Goal: Task Accomplishment & Management: Complete application form

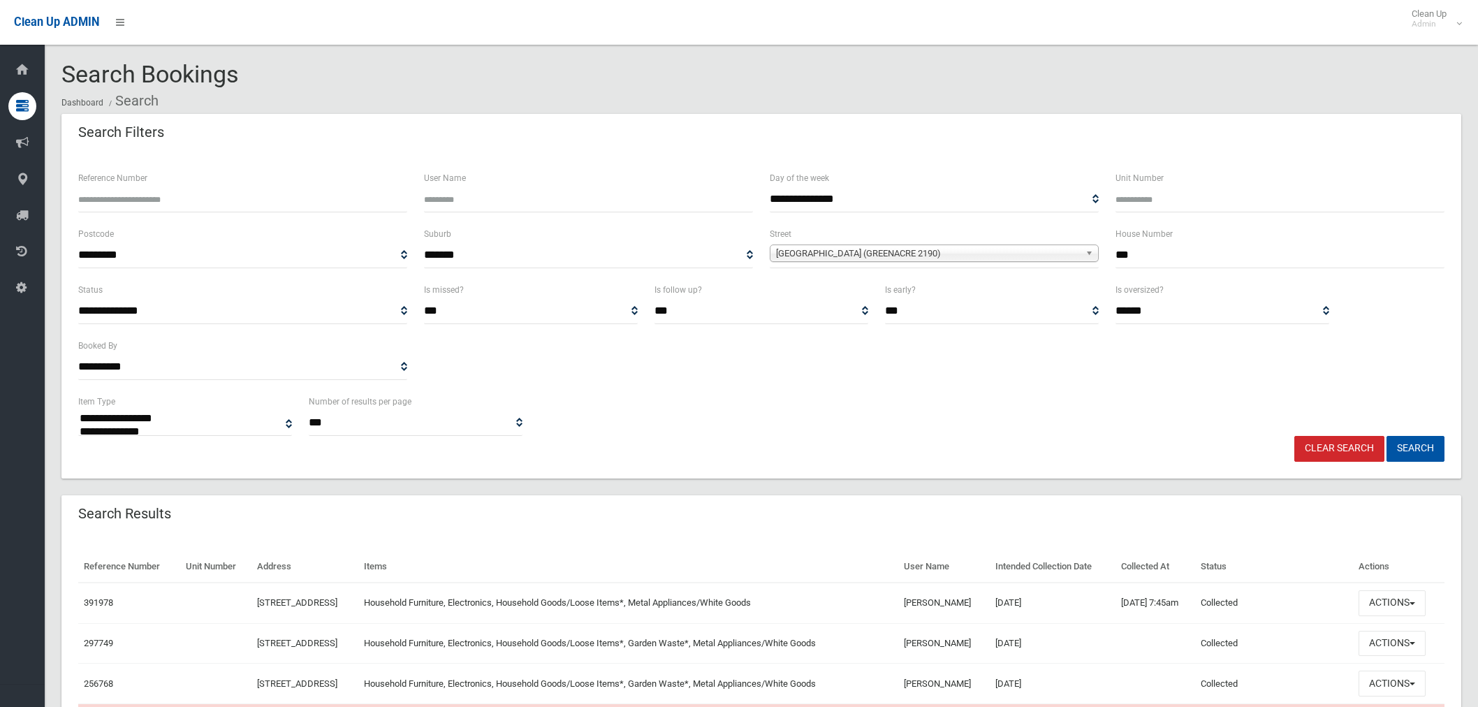
select select
click at [1190, 250] on input "***" at bounding box center [1280, 255] width 329 height 26
type input "*"
click at [1160, 255] on input "text" at bounding box center [1280, 255] width 329 height 26
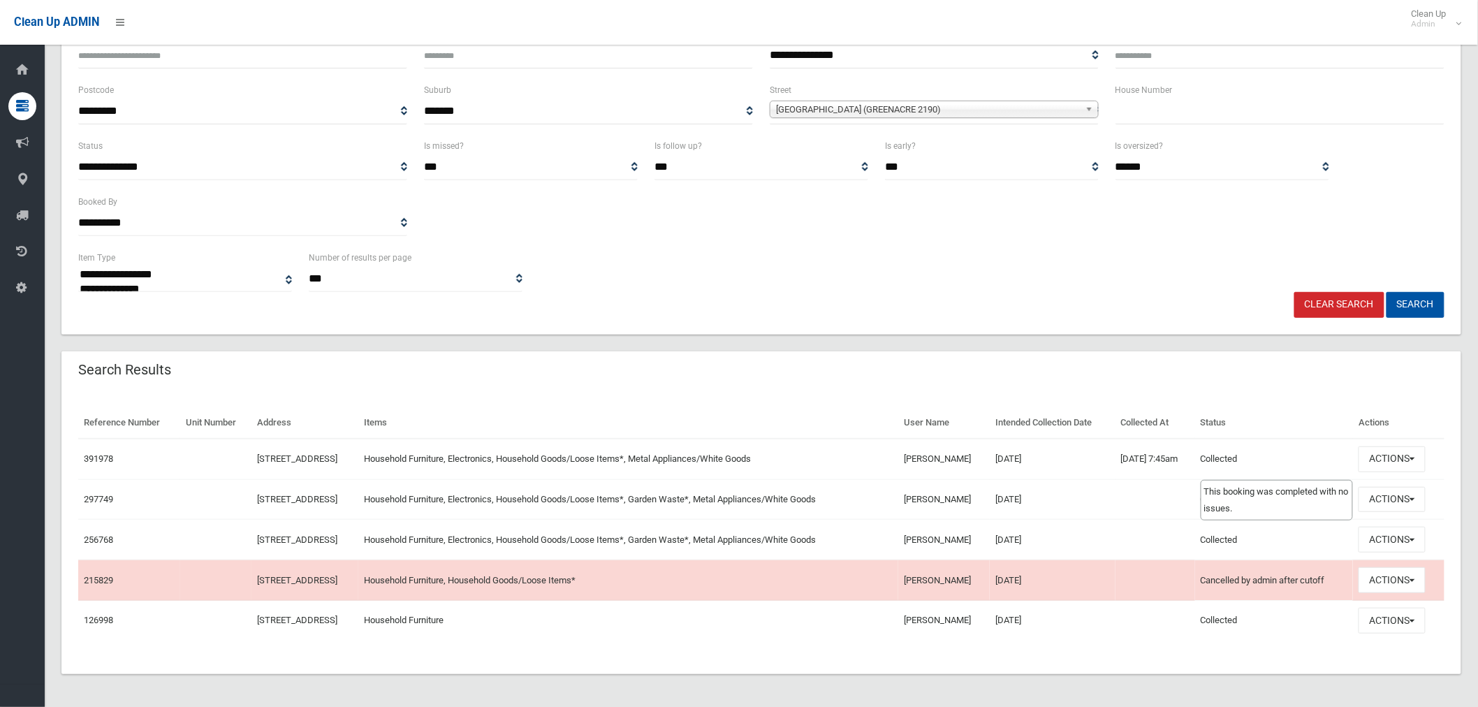
scroll to position [145, 0]
click at [1139, 109] on input "text" at bounding box center [1280, 111] width 329 height 26
click at [1118, 110] on input "text" at bounding box center [1280, 111] width 329 height 26
type input "*"
type input "**"
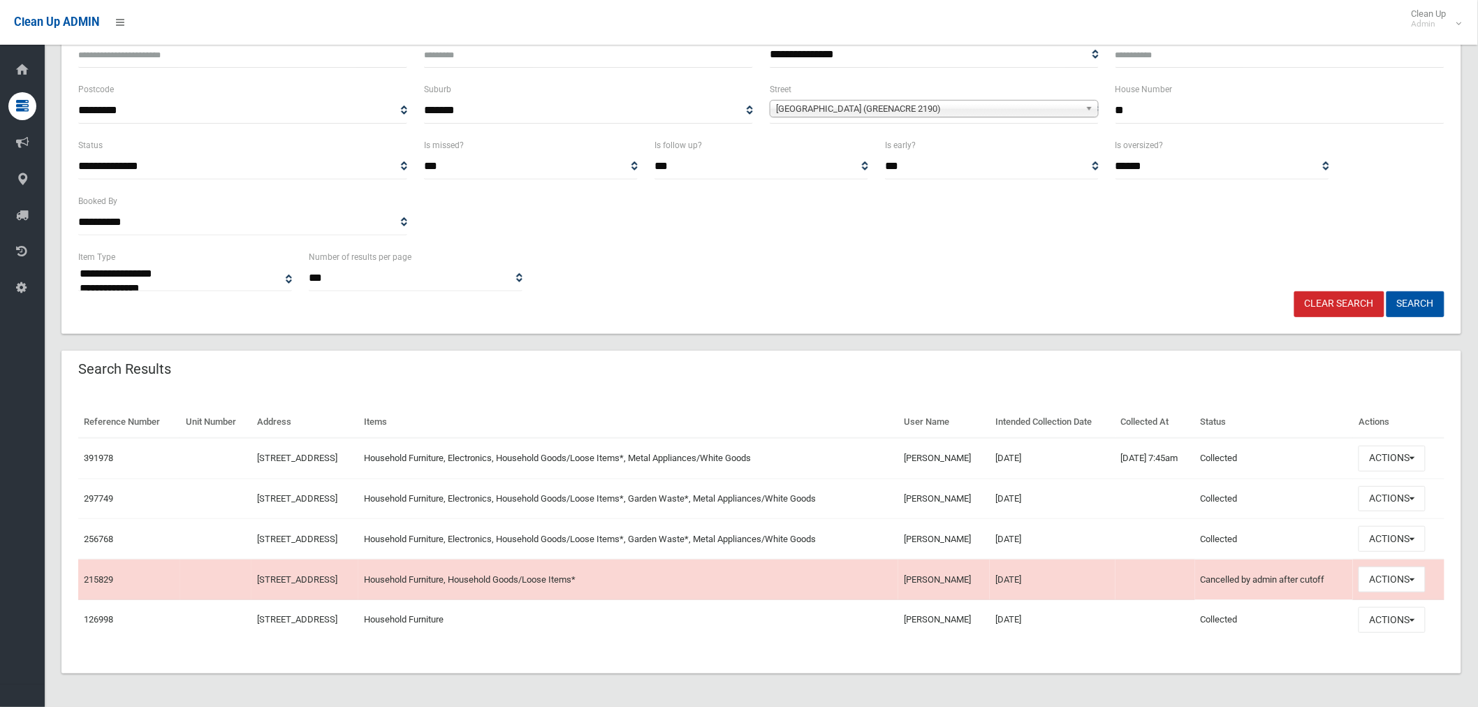
click at [977, 105] on span "Highview Avenue (GREENACRE 2190)" at bounding box center [928, 109] width 304 height 17
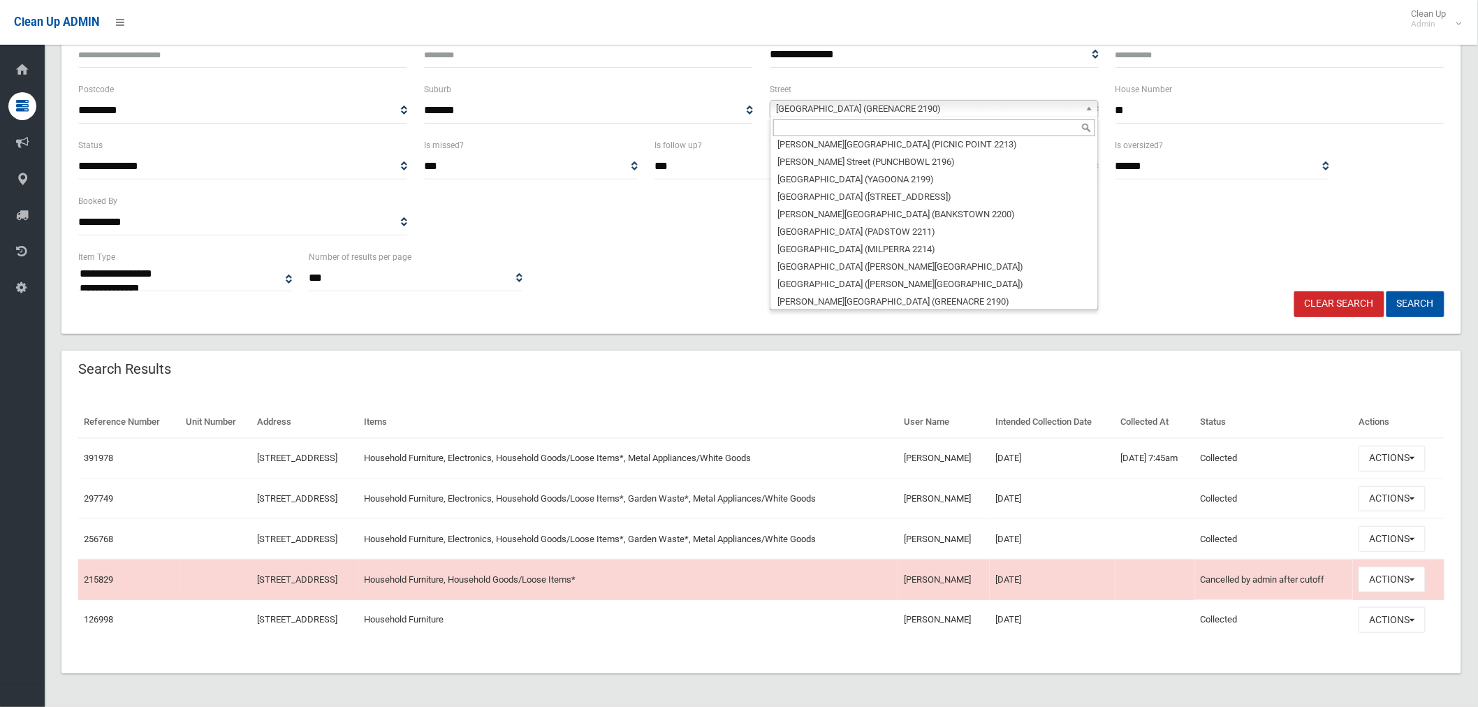
scroll to position [16835, 0]
click at [851, 127] on input "text" at bounding box center [934, 127] width 322 height 17
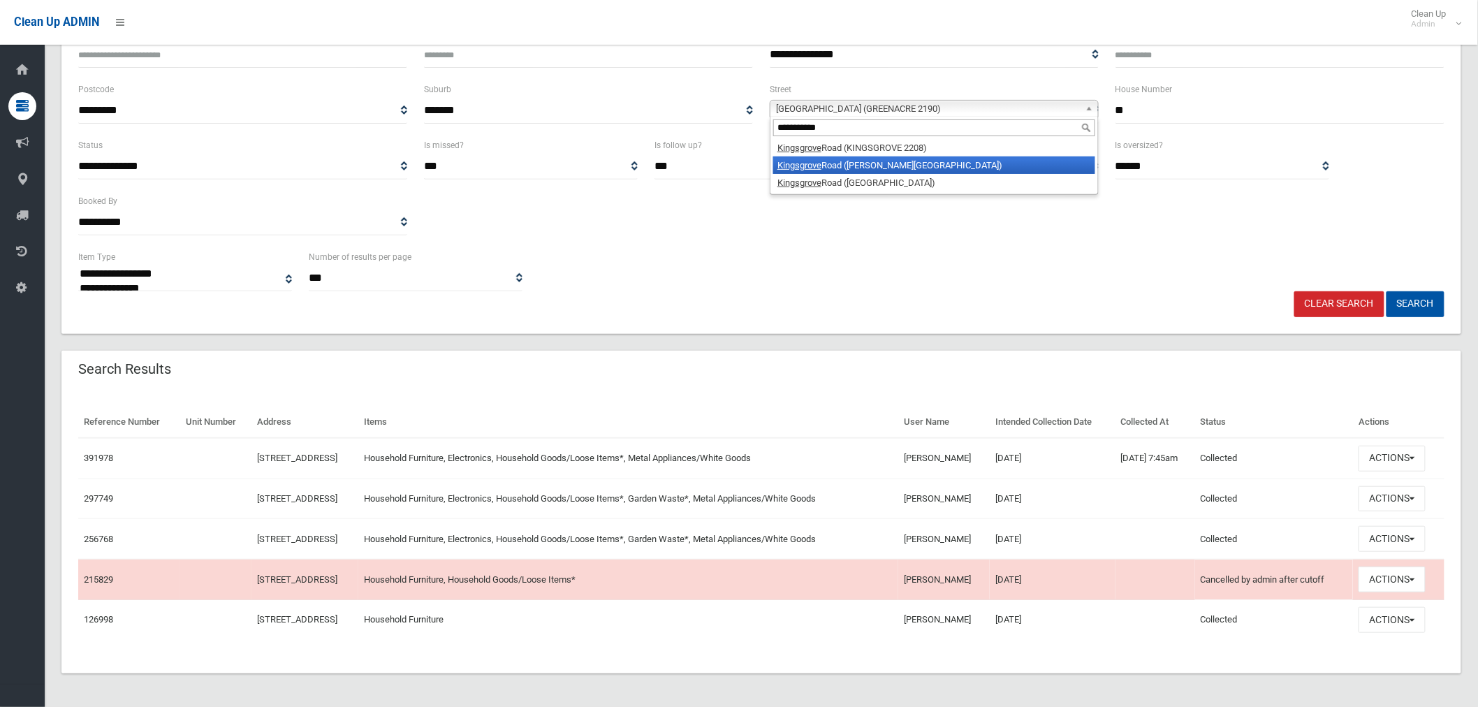
type input "**********"
click at [910, 165] on li "Kingsgrove Road (BELMORE 2192)" at bounding box center [934, 164] width 322 height 17
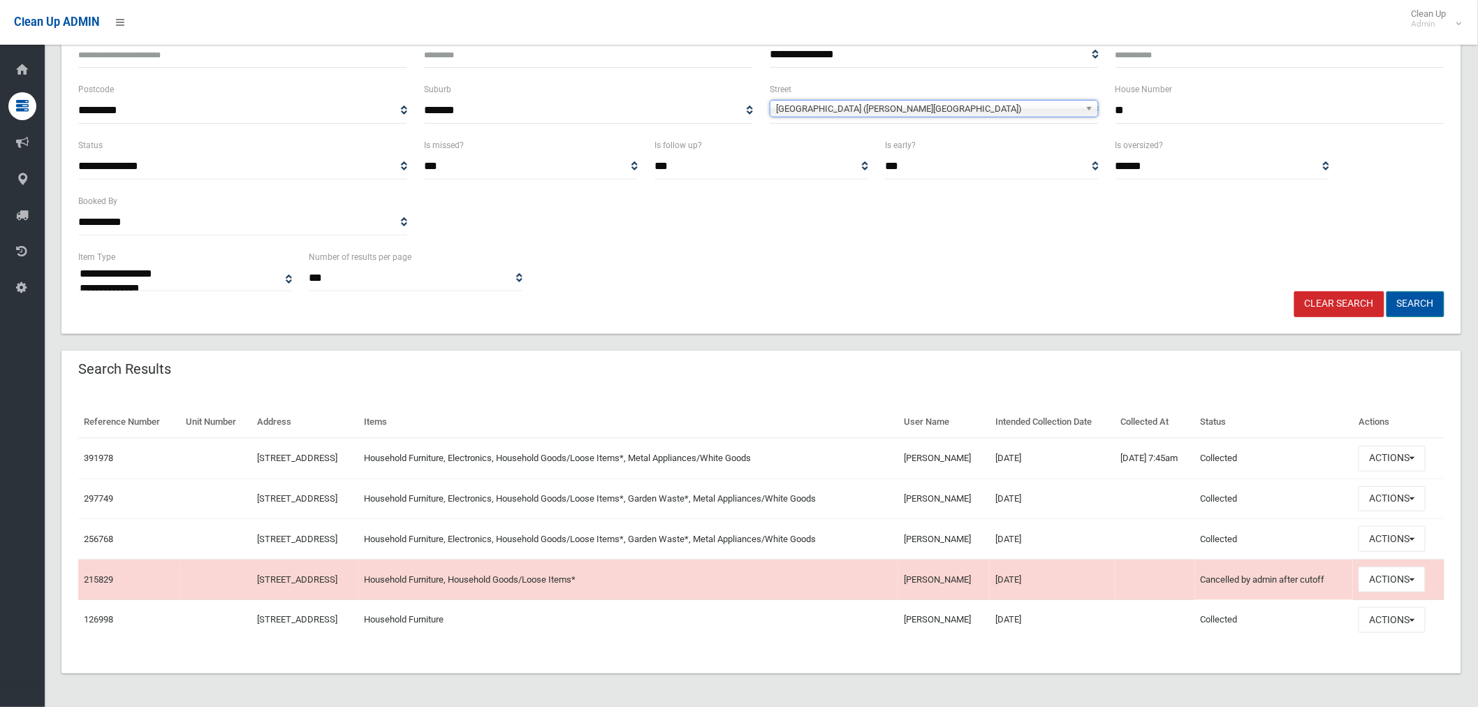
click at [1413, 302] on button "Search" at bounding box center [1416, 304] width 58 height 26
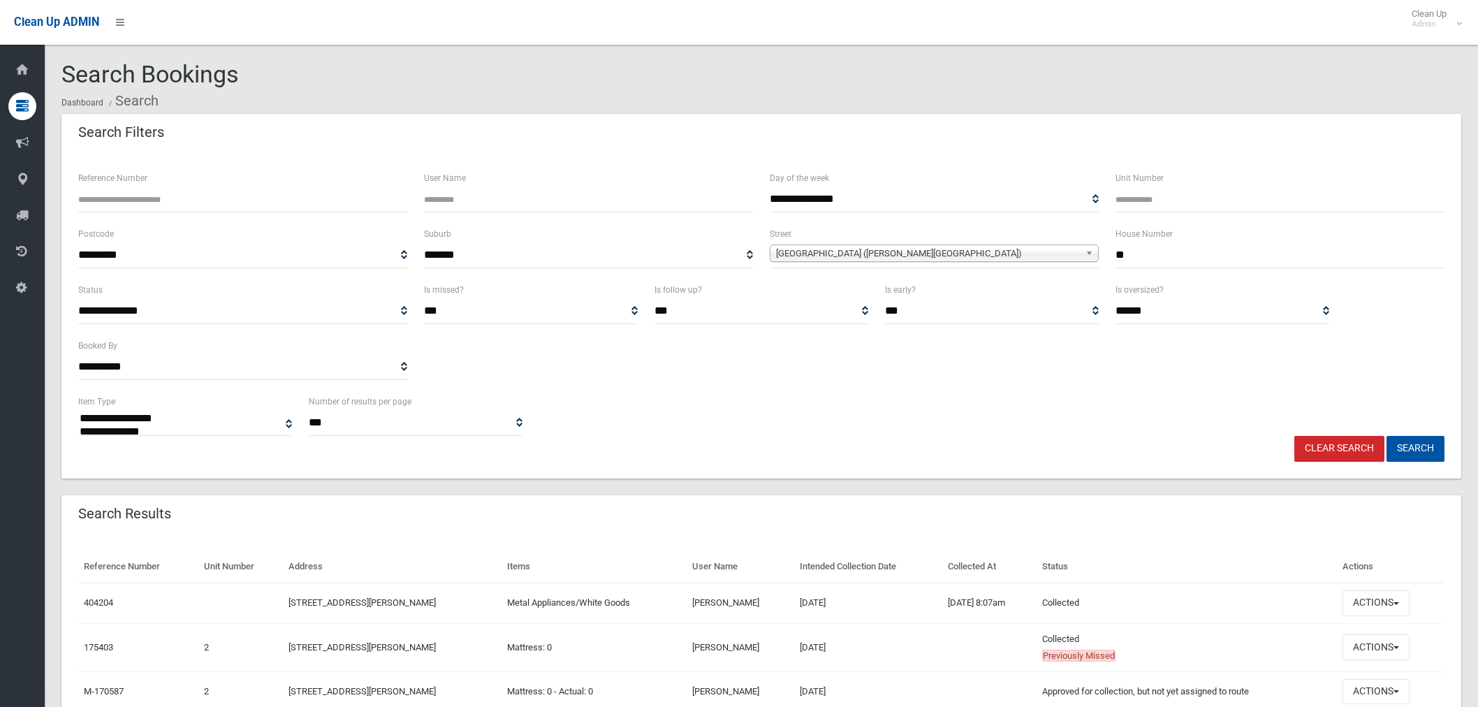
select select
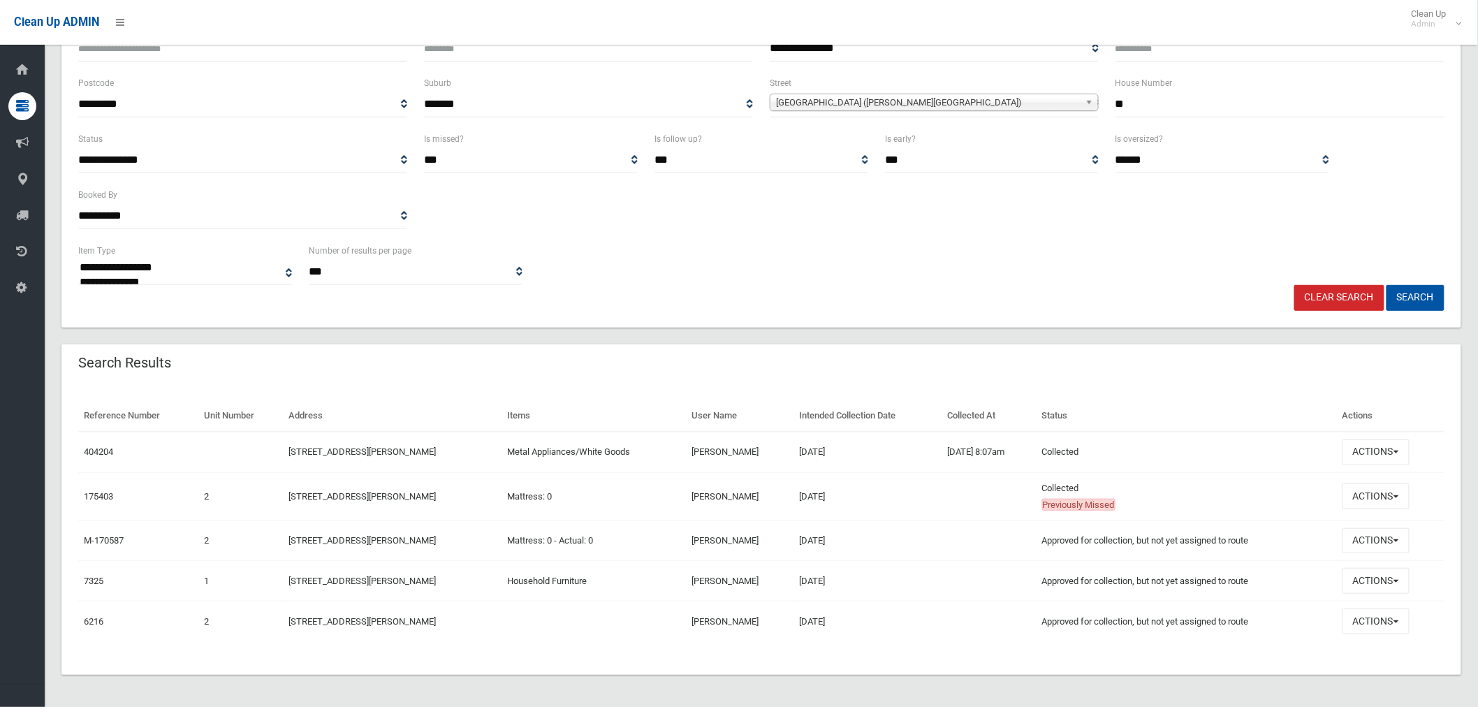
scroll to position [152, 0]
click at [1367, 450] on button "Actions" at bounding box center [1376, 451] width 67 height 26
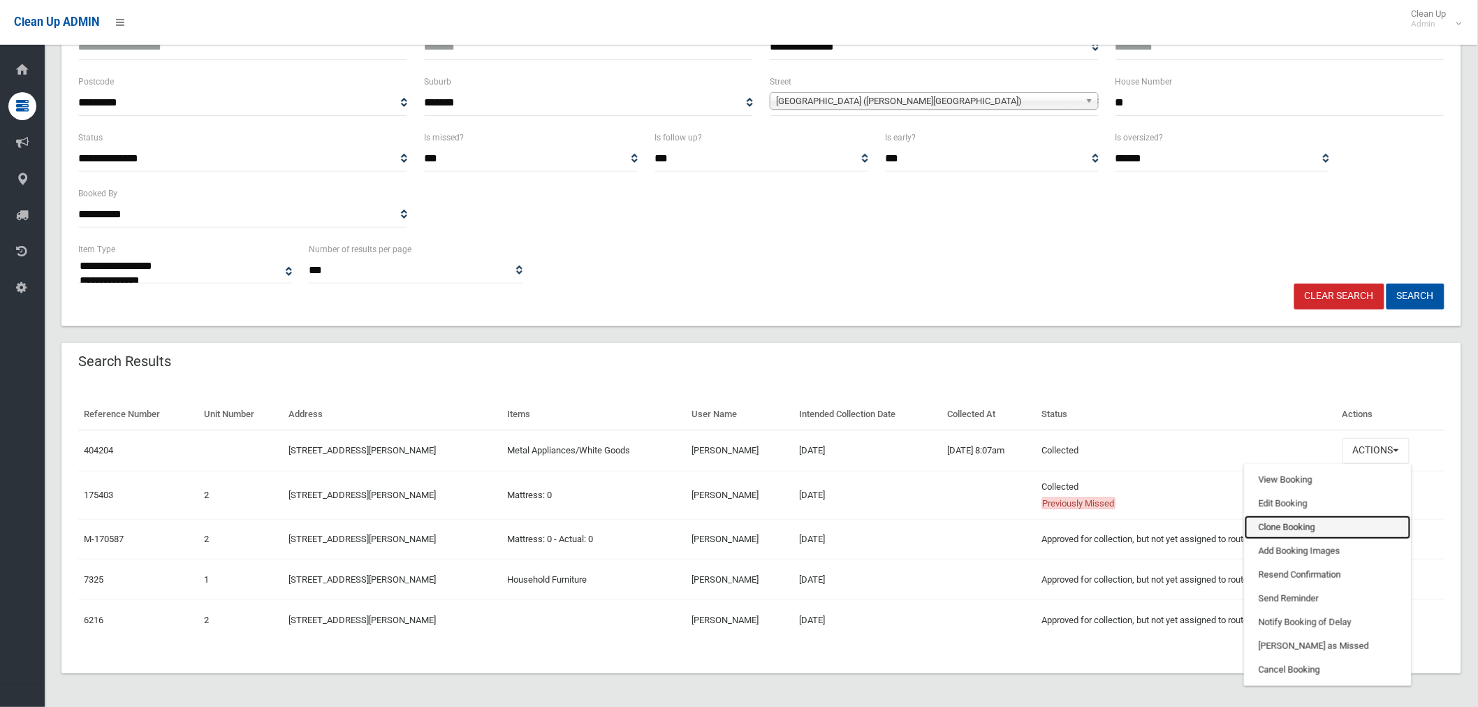
click at [1305, 525] on link "Clone Booking" at bounding box center [1328, 528] width 166 height 24
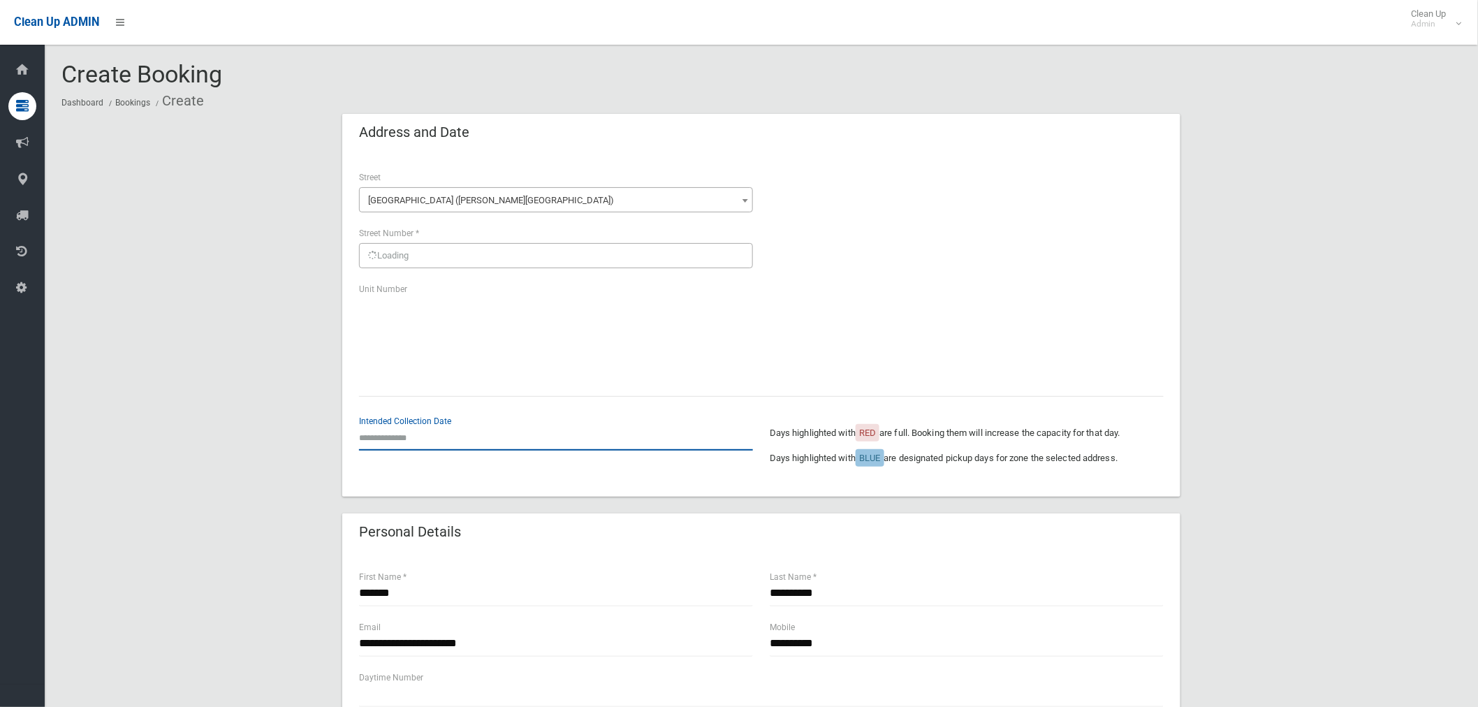
click at [385, 434] on input "text" at bounding box center [556, 438] width 394 height 26
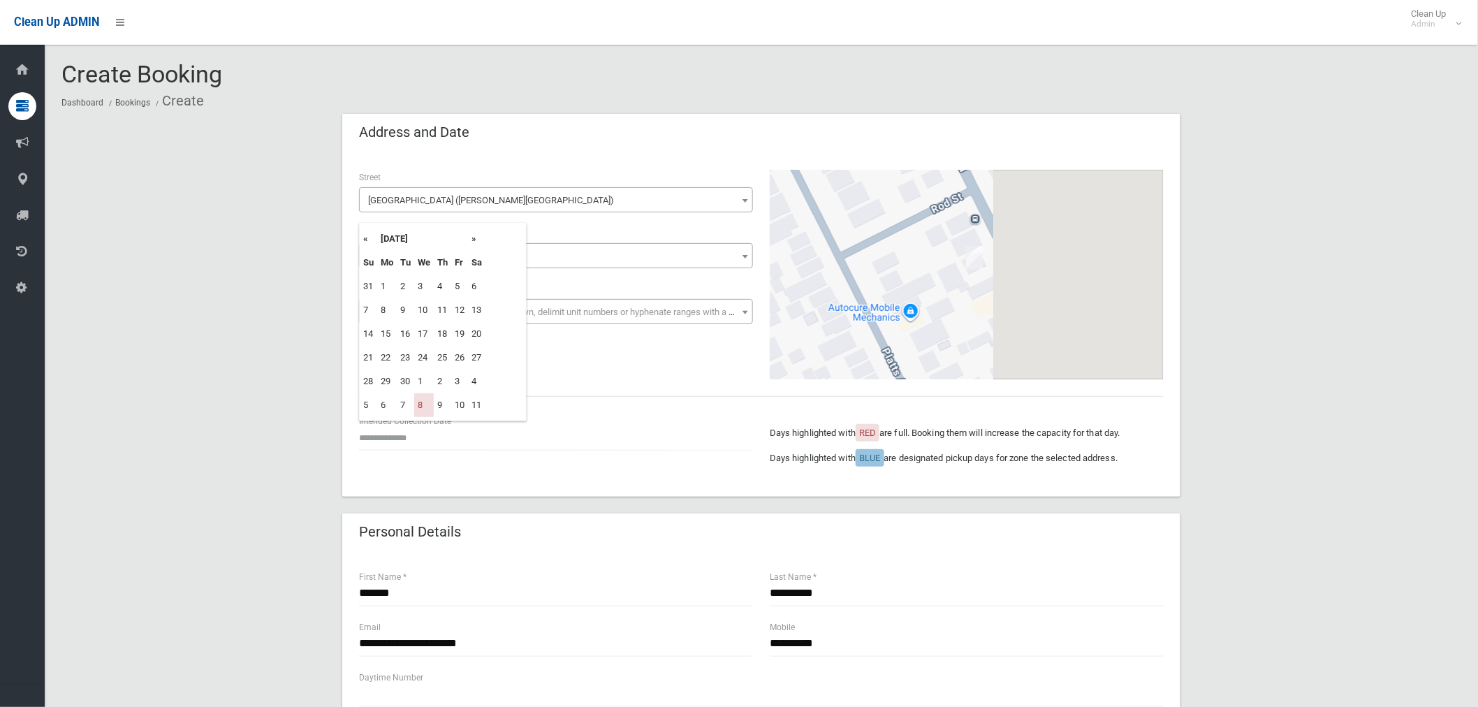
click at [476, 242] on th "»" at bounding box center [476, 239] width 17 height 24
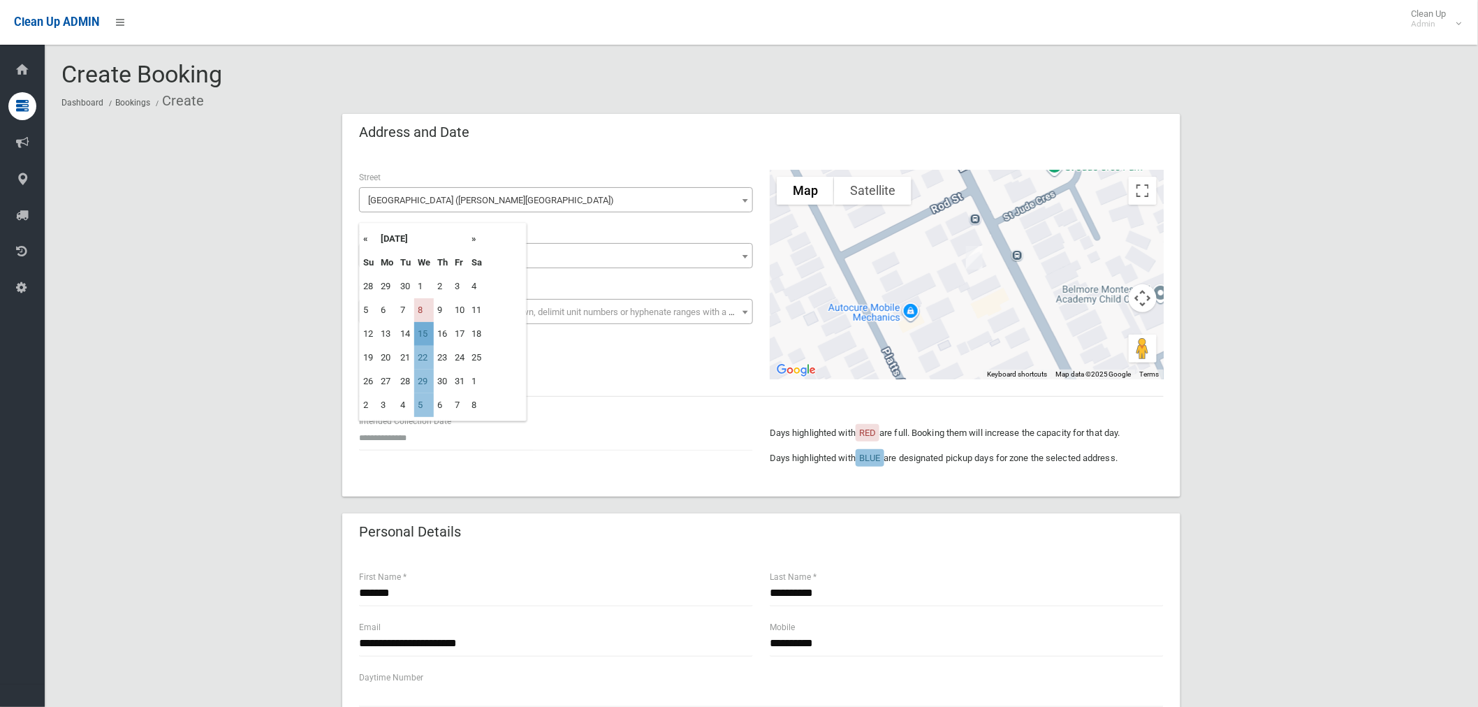
click at [431, 330] on td "15" at bounding box center [424, 334] width 20 height 24
type input "**********"
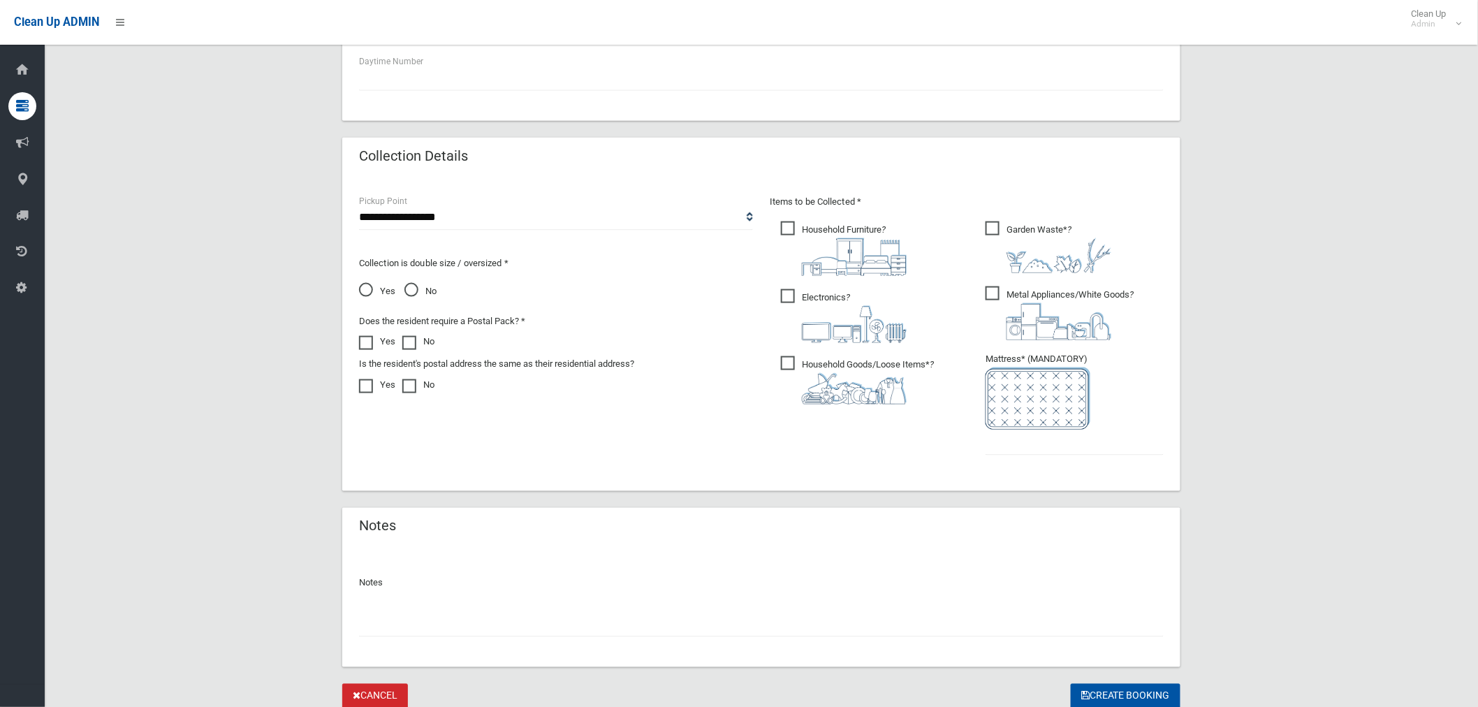
scroll to position [668, 0]
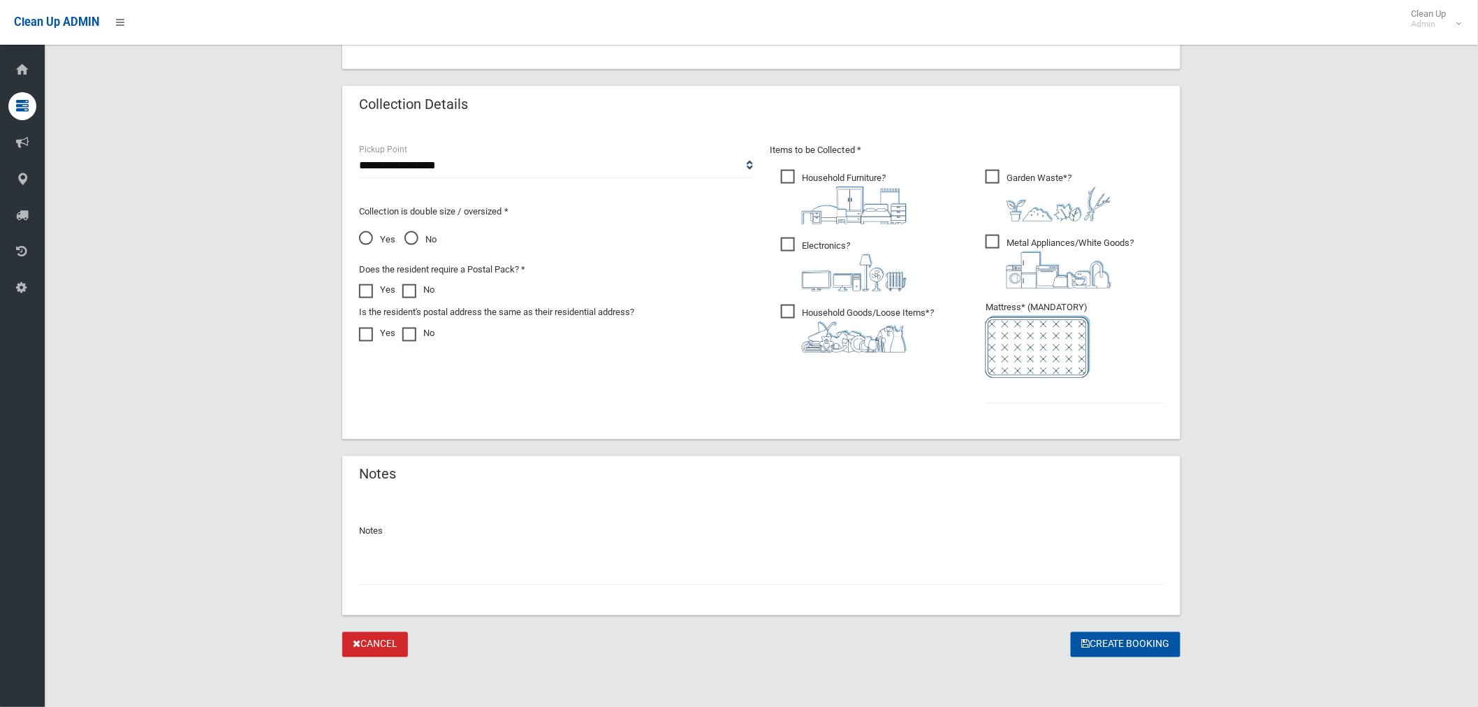
click at [996, 236] on span "Metal Appliances/White Goods ?" at bounding box center [1060, 262] width 148 height 54
click at [992, 239] on span "Metal Appliances/White Goods ?" at bounding box center [1060, 262] width 148 height 54
click at [787, 307] on span "Household Goods/Loose Items* ?" at bounding box center [857, 329] width 153 height 48
click at [786, 241] on span "Electronics ?" at bounding box center [844, 265] width 126 height 54
click at [785, 169] on label "Household Furniture ?" at bounding box center [844, 195] width 126 height 57
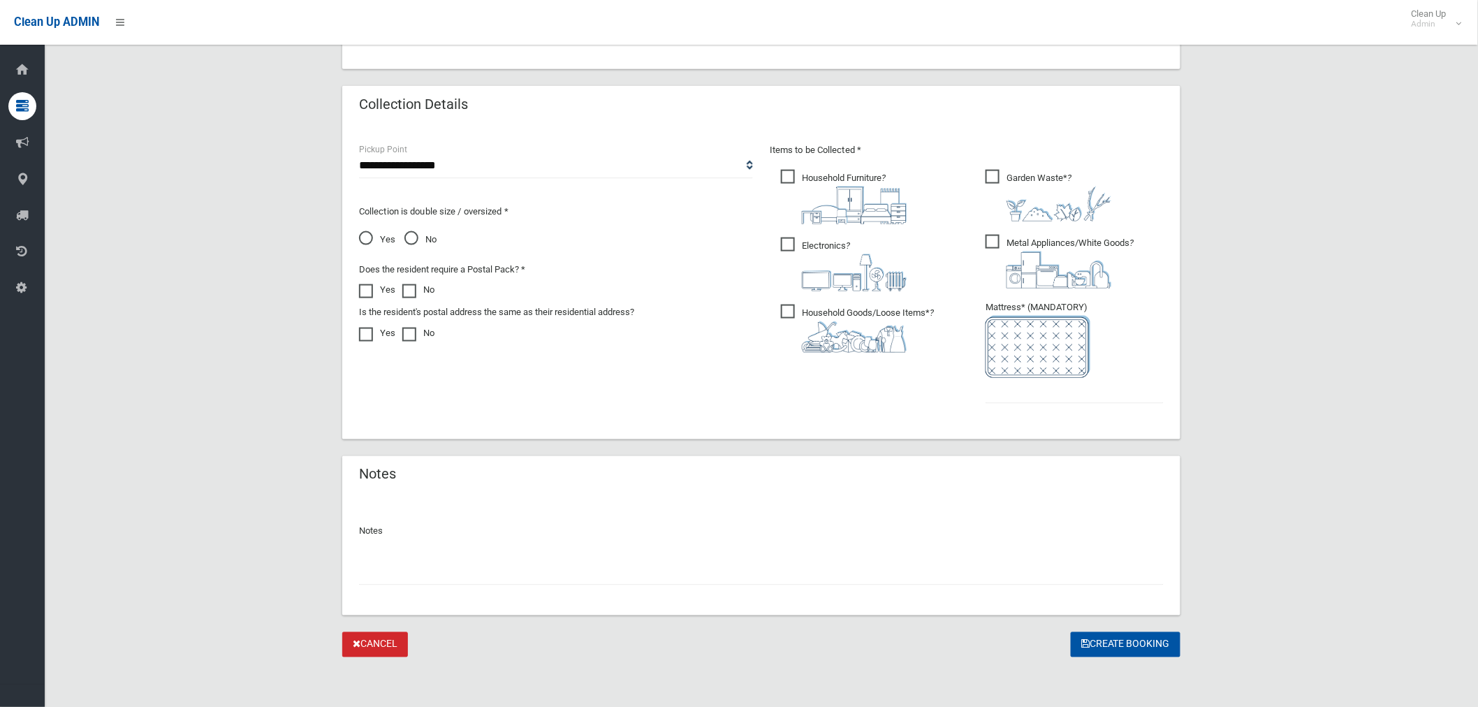
click at [787, 177] on span "Household Furniture ?" at bounding box center [844, 197] width 126 height 54
drag, startPoint x: 795, startPoint y: 247, endPoint x: 797, endPoint y: 266, distance: 19.0
click at [797, 247] on span "Electronics ?" at bounding box center [844, 265] width 126 height 54
click at [794, 305] on span "Household Goods/Loose Items* ?" at bounding box center [857, 329] width 153 height 48
click at [785, 246] on span "Electronics ?" at bounding box center [844, 265] width 126 height 54
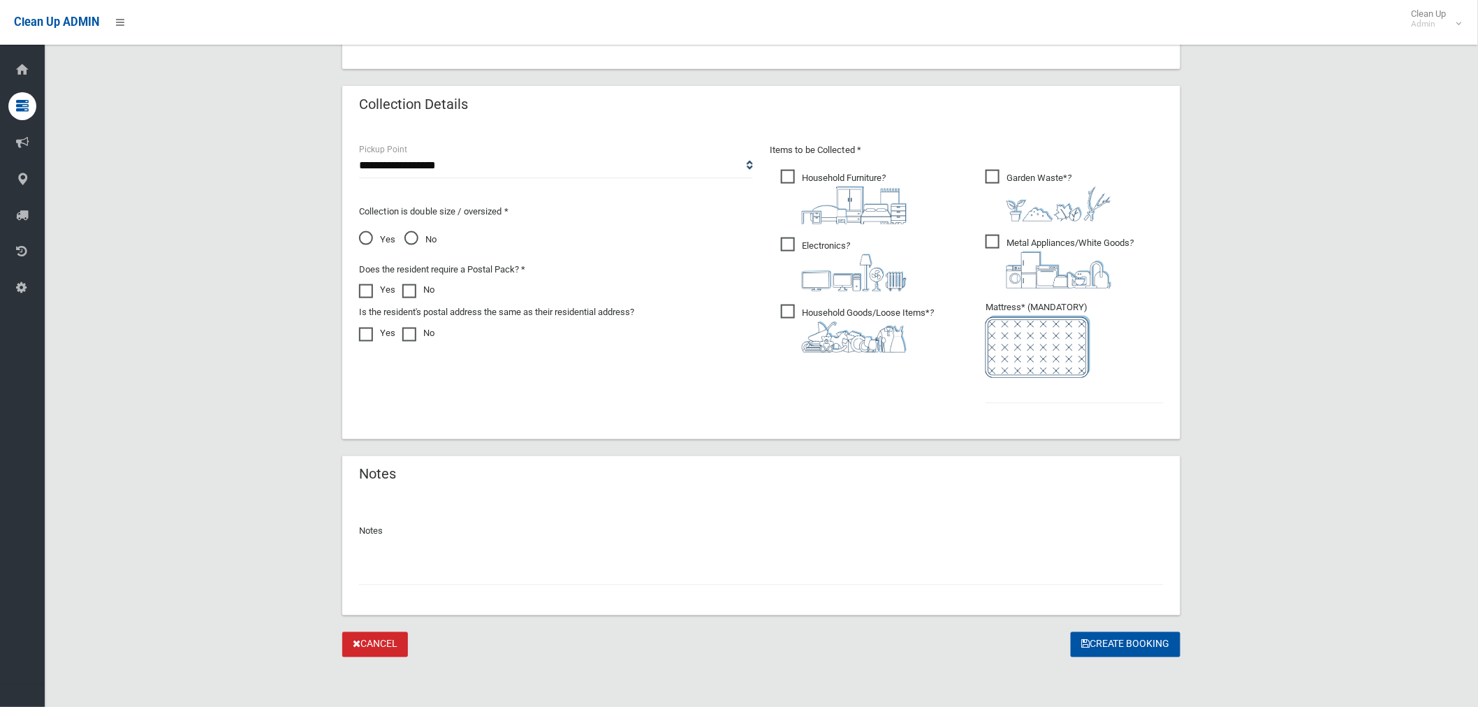
click at [787, 302] on label "Household Goods/Loose Items* ?" at bounding box center [857, 327] width 153 height 51
click at [1081, 363] on li "Mattress* (MANDATORY)" at bounding box center [1075, 351] width 178 height 105
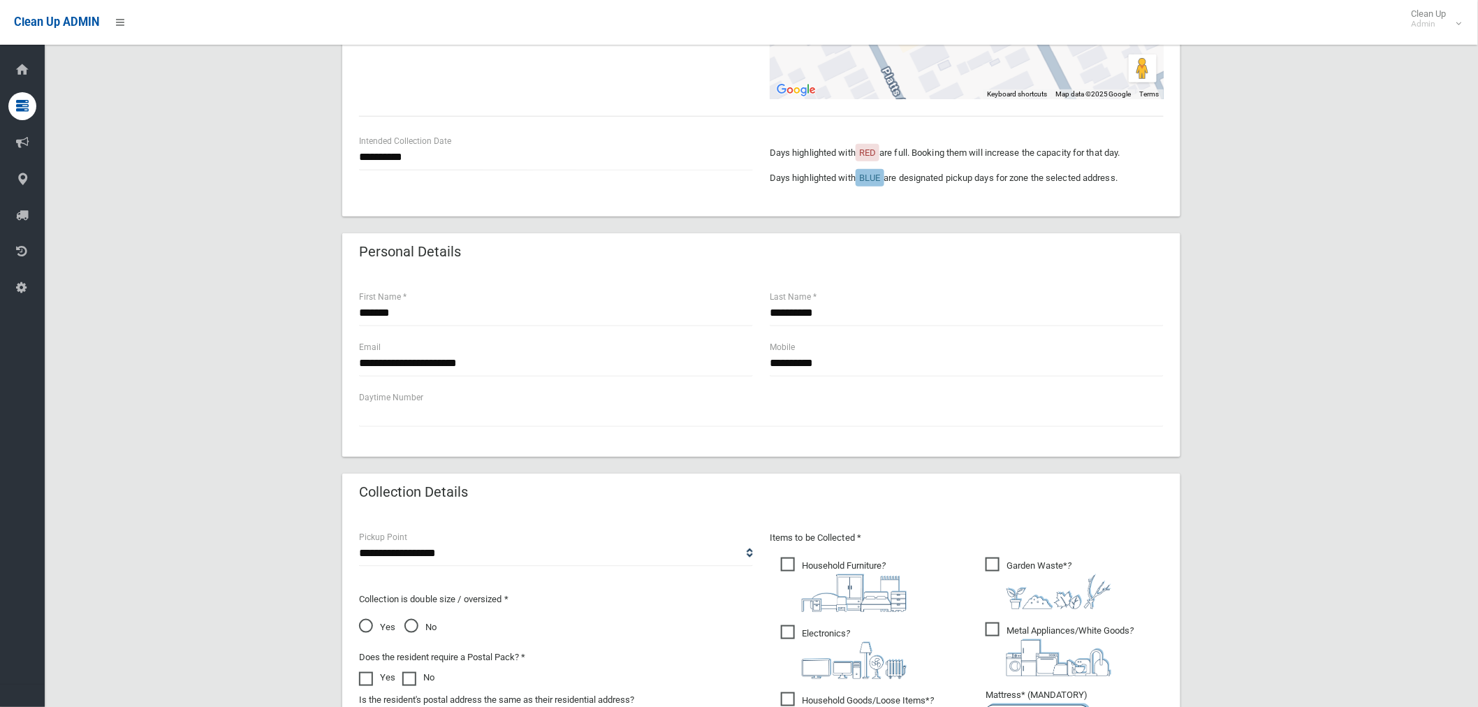
scroll to position [513, 0]
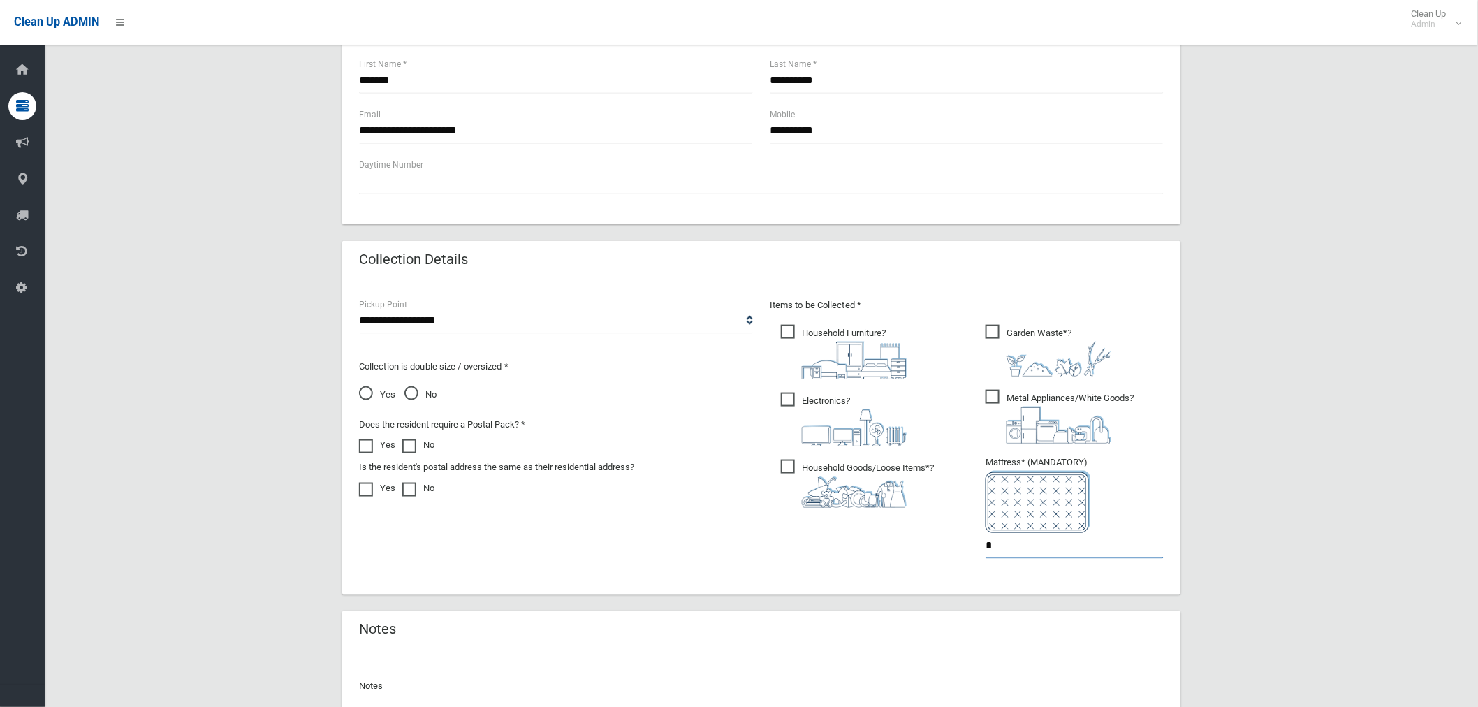
type input "*"
click at [366, 393] on span "Yes" at bounding box center [377, 394] width 36 height 17
click at [410, 393] on span "No" at bounding box center [420, 394] width 32 height 17
drag, startPoint x: 368, startPoint y: 390, endPoint x: 384, endPoint y: 391, distance: 16.1
click at [369, 390] on span "Yes" at bounding box center [377, 394] width 36 height 17
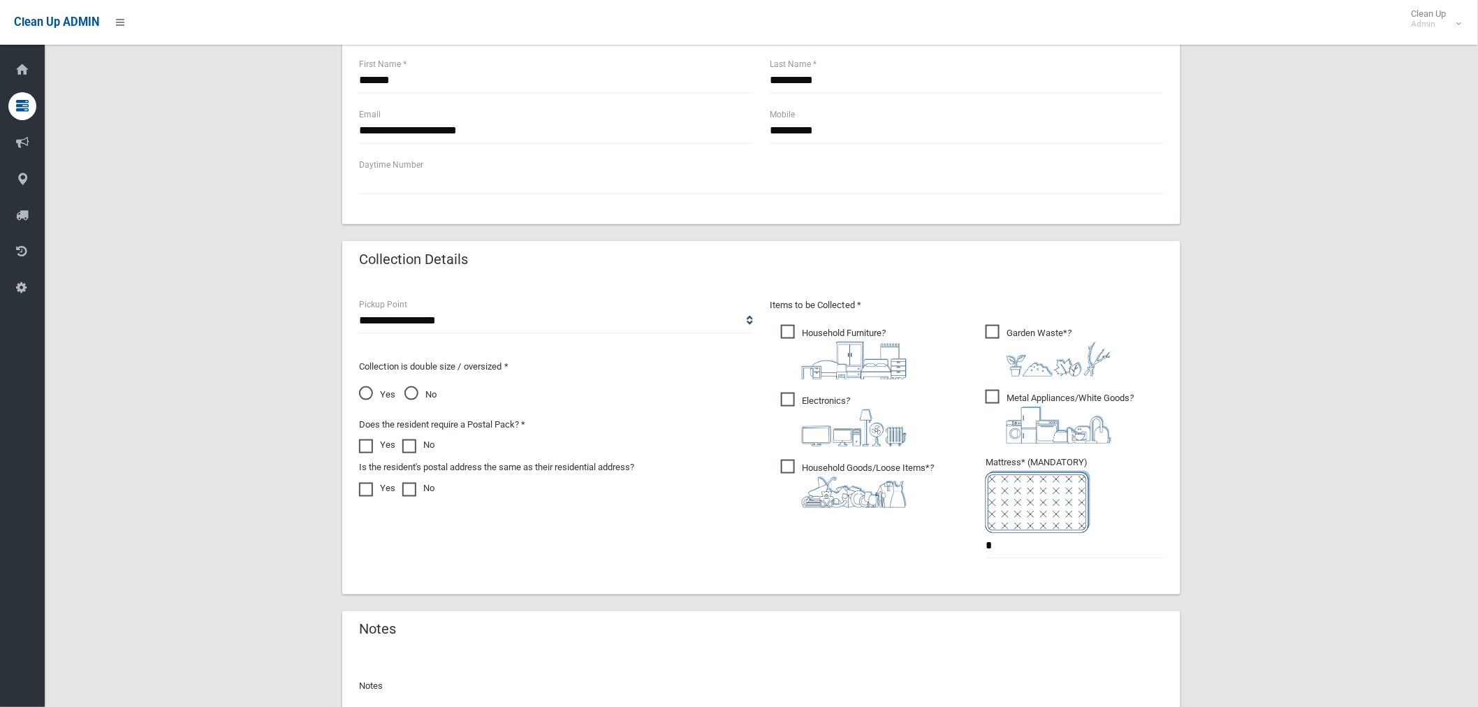
scroll to position [668, 0]
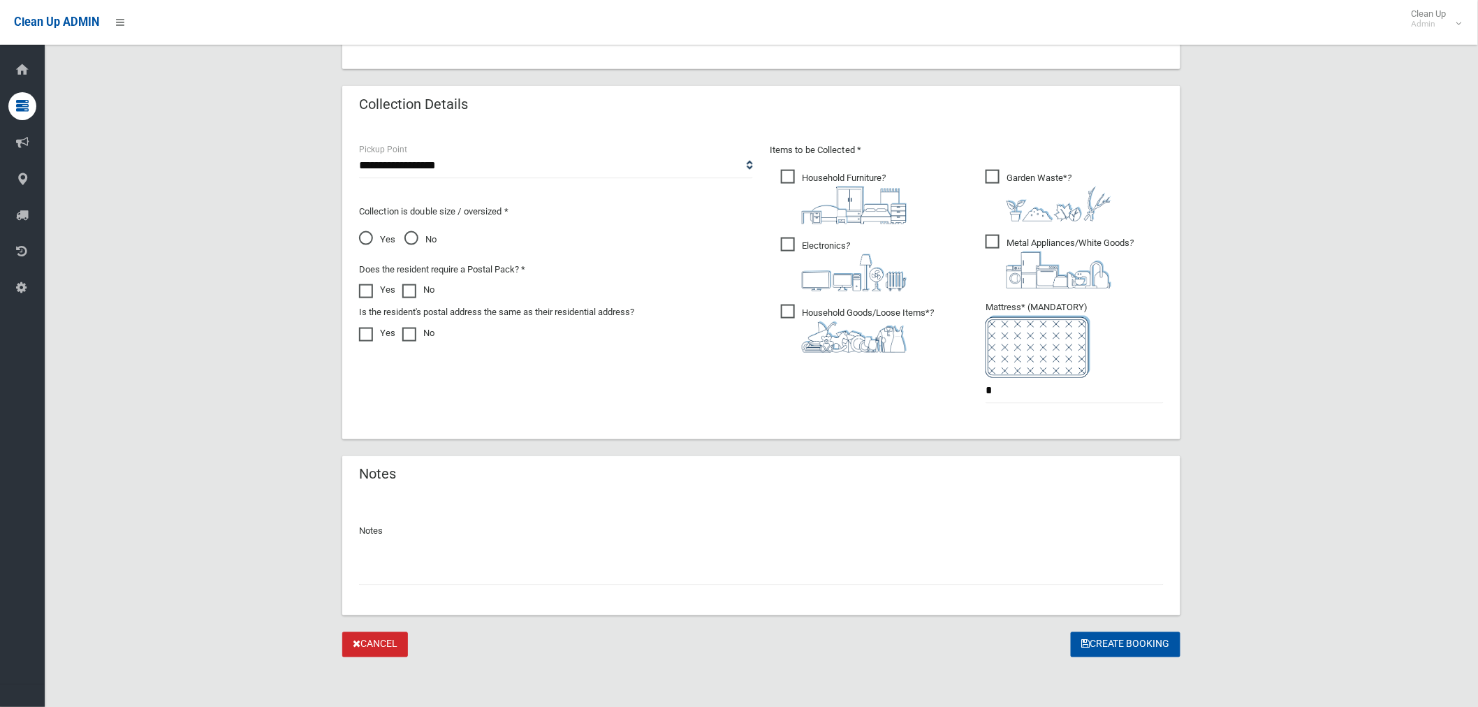
click at [448, 571] on input "text" at bounding box center [761, 573] width 805 height 26
click at [443, 570] on input "text" at bounding box center [761, 573] width 805 height 26
type input "*"
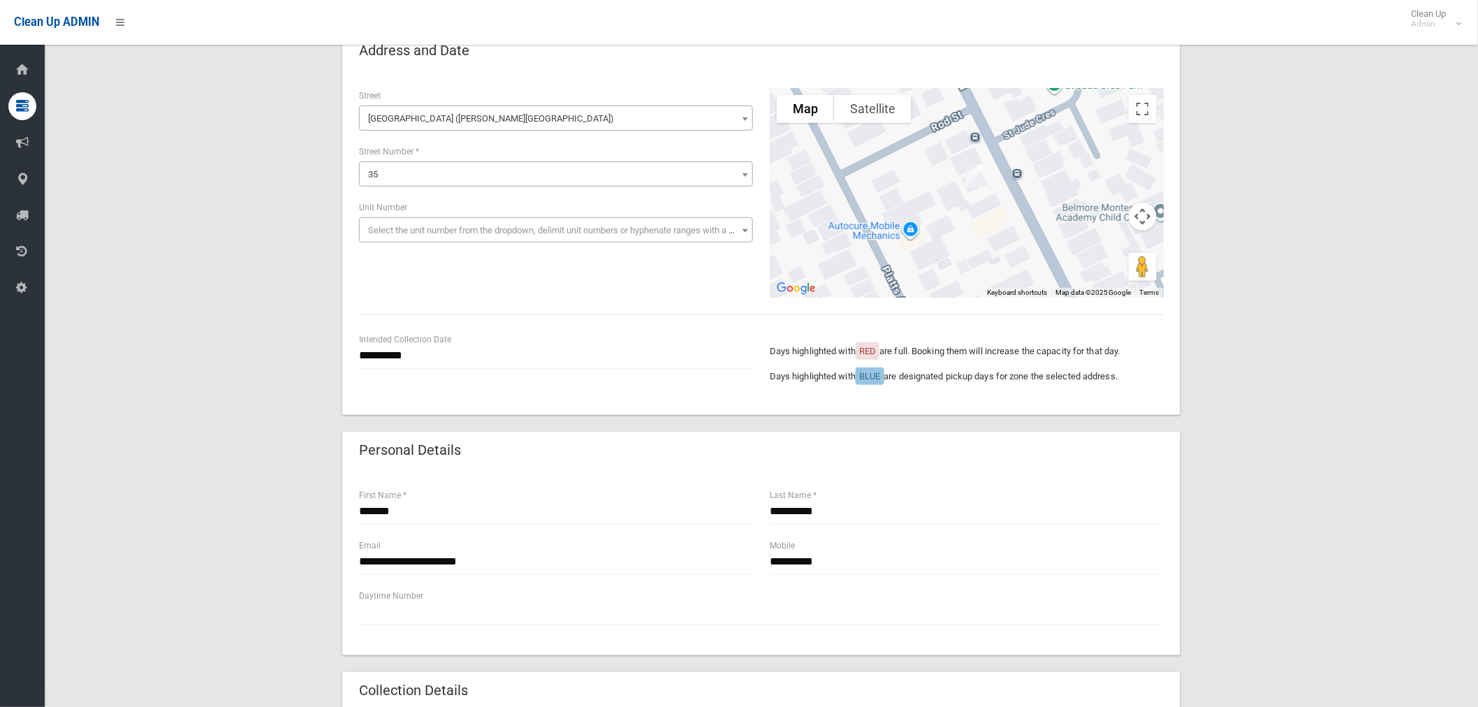
scroll to position [155, 0]
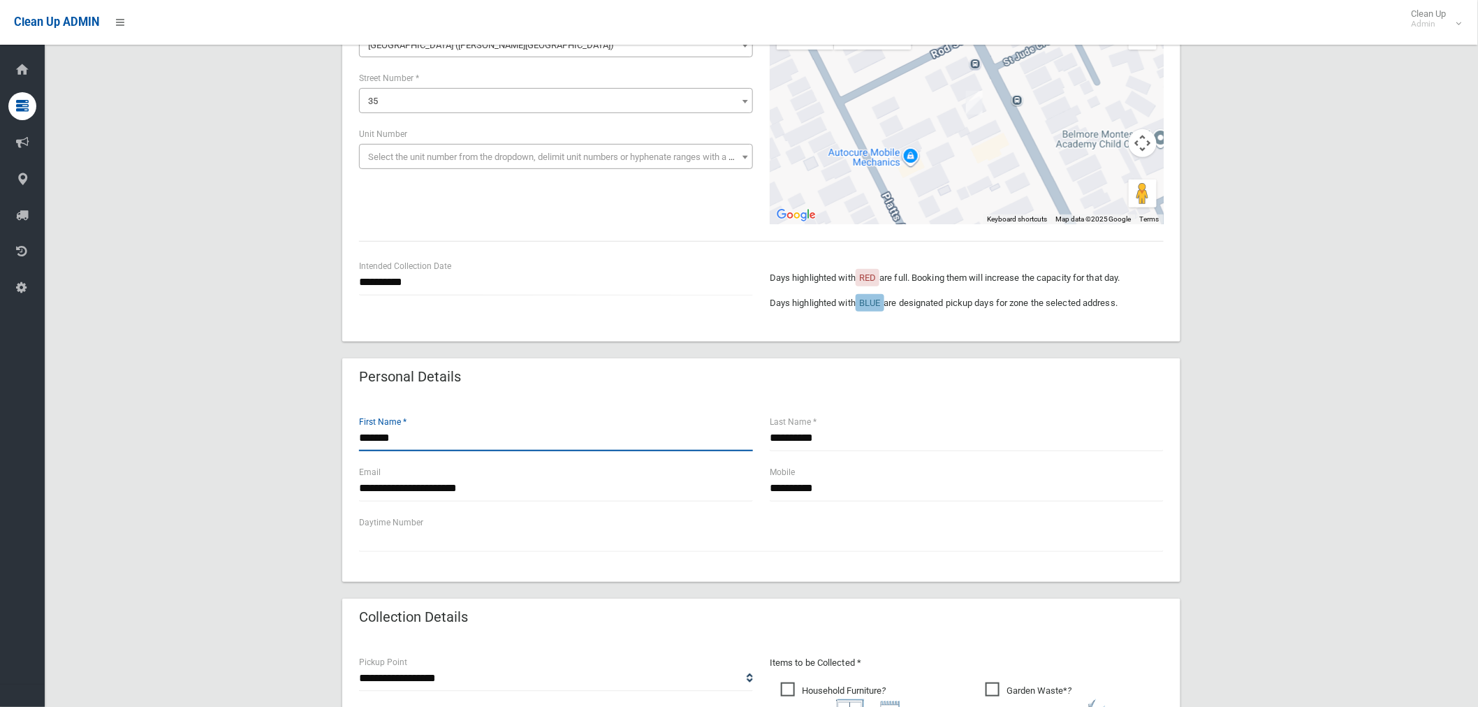
click at [433, 437] on input "*******" at bounding box center [556, 438] width 394 height 26
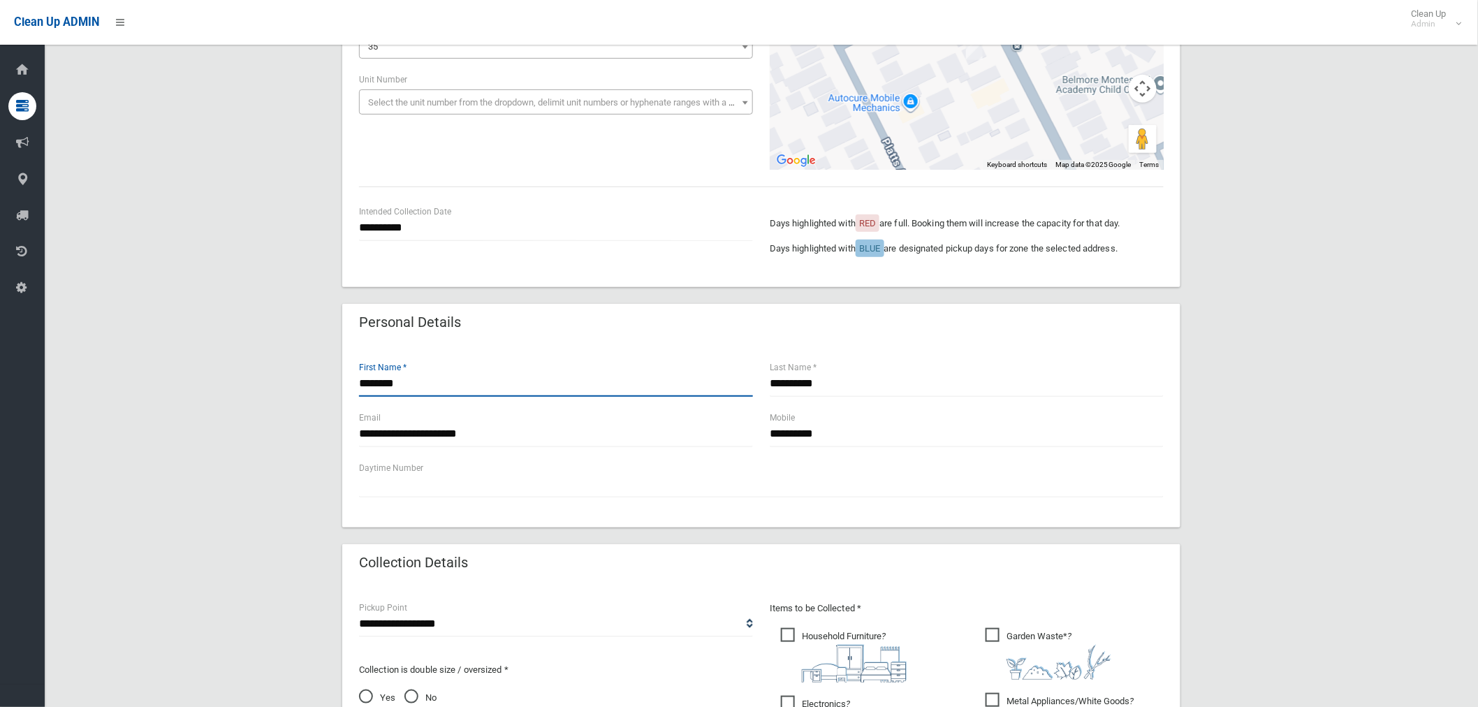
scroll to position [233, 0]
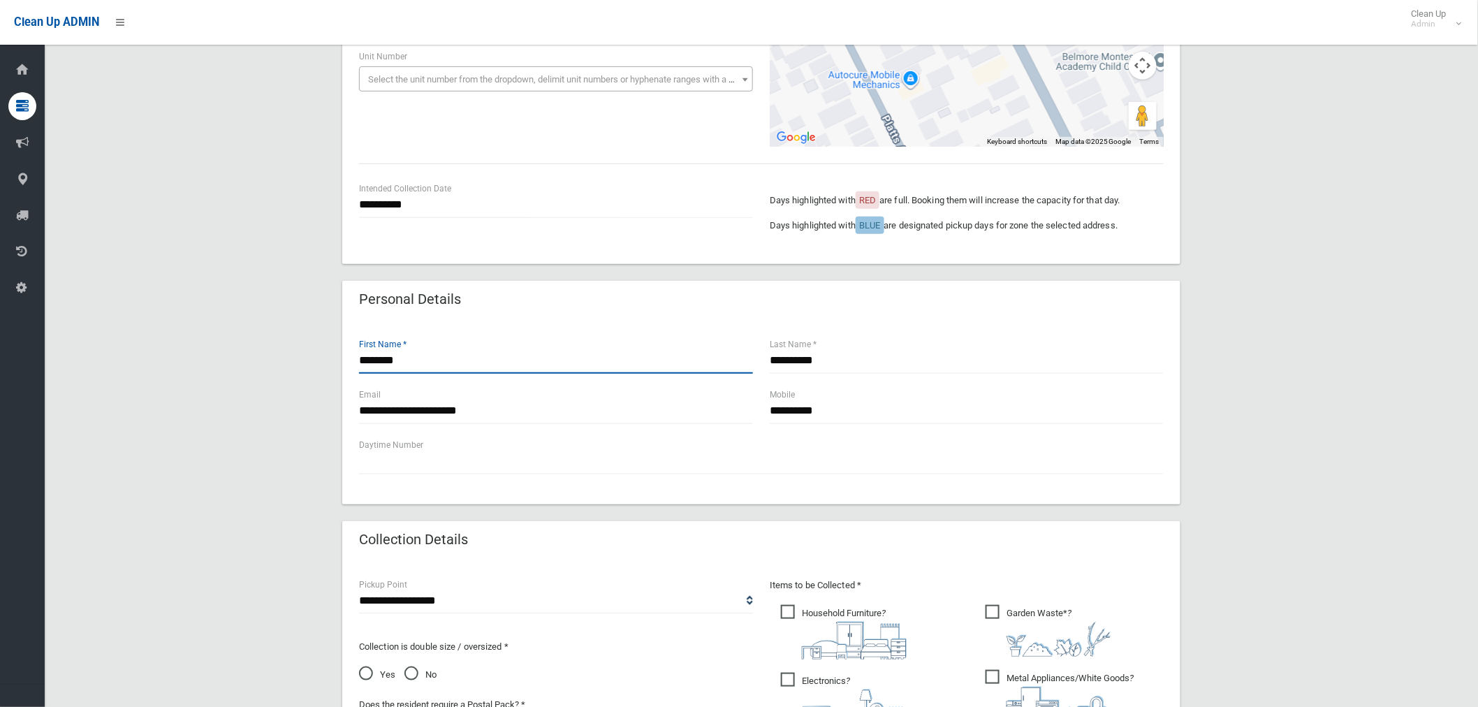
type input "*******"
click at [875, 419] on input "**********" at bounding box center [967, 411] width 394 height 26
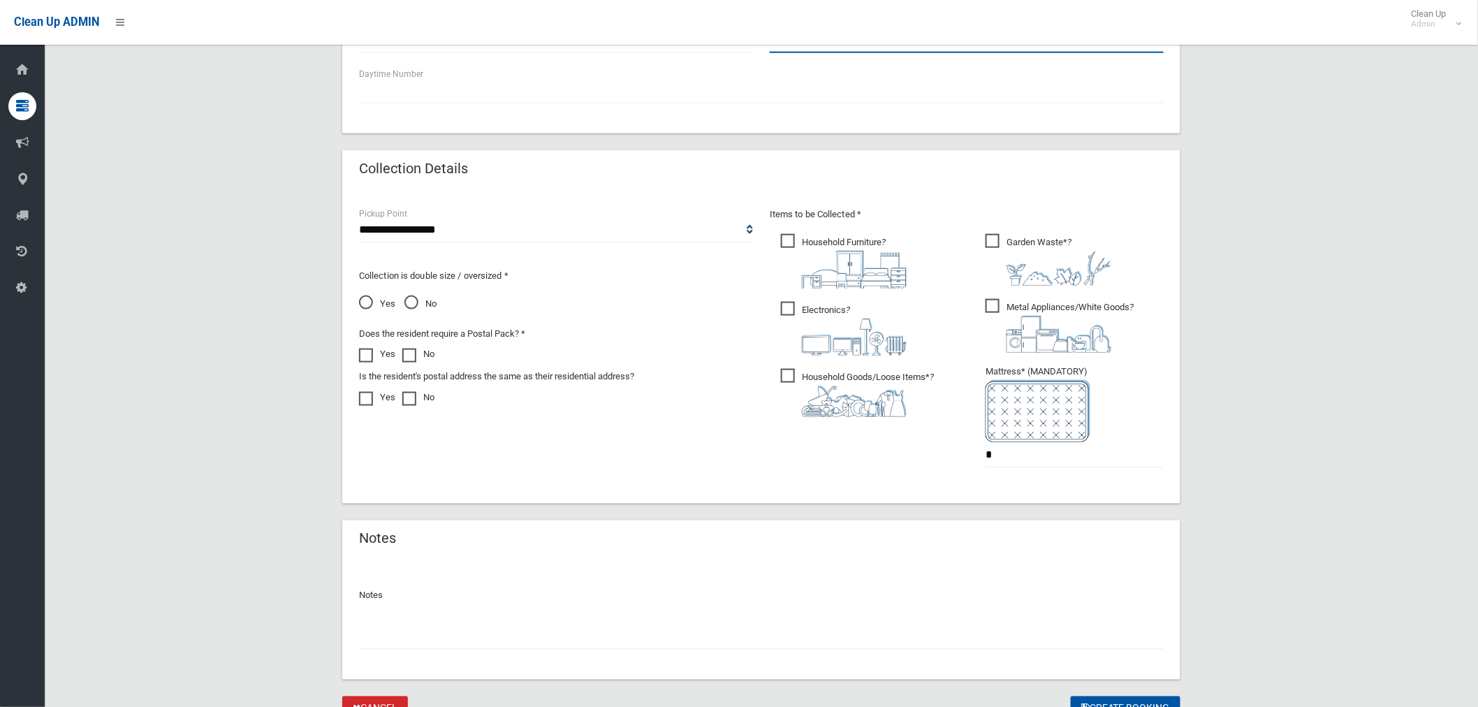
scroll to position [668, 0]
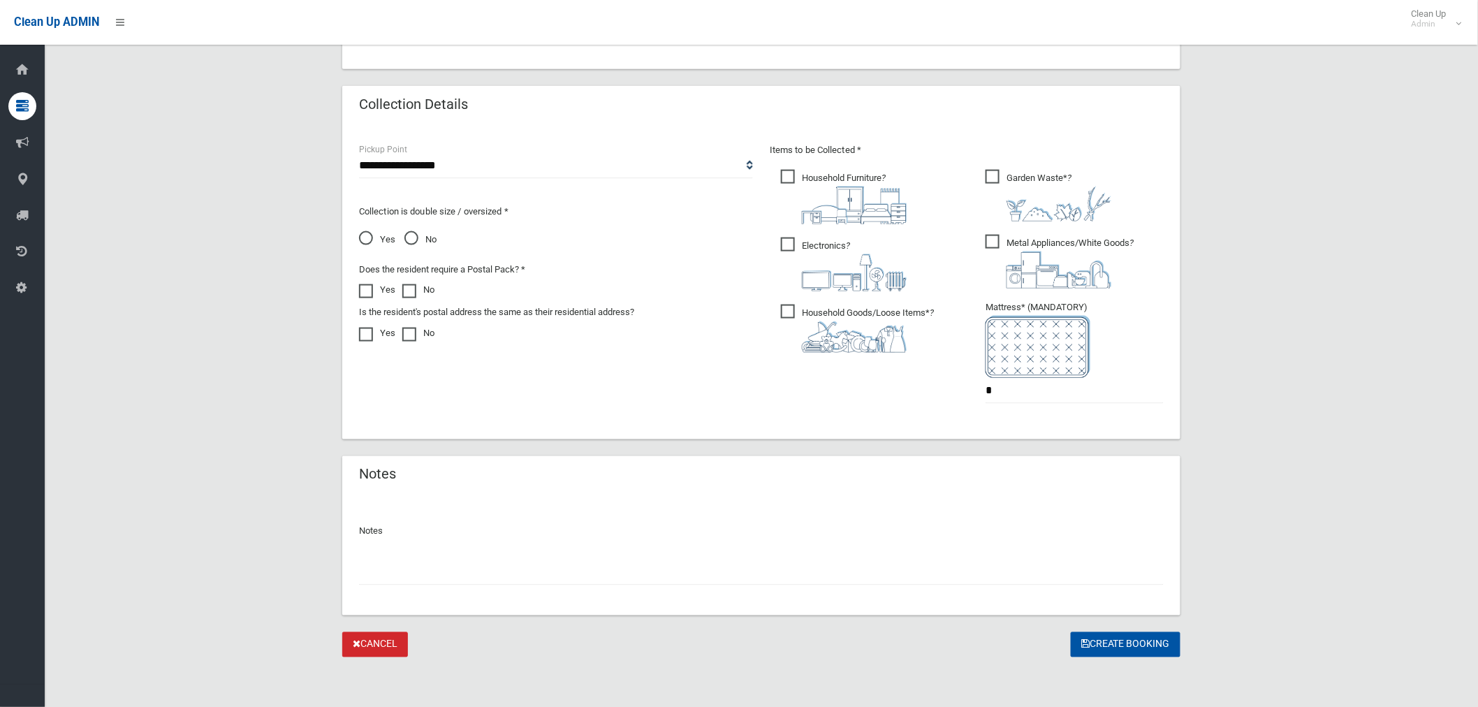
click at [481, 576] on input "text" at bounding box center [761, 573] width 805 height 26
type input "*"
click at [1107, 641] on button "Create Booking" at bounding box center [1126, 645] width 110 height 26
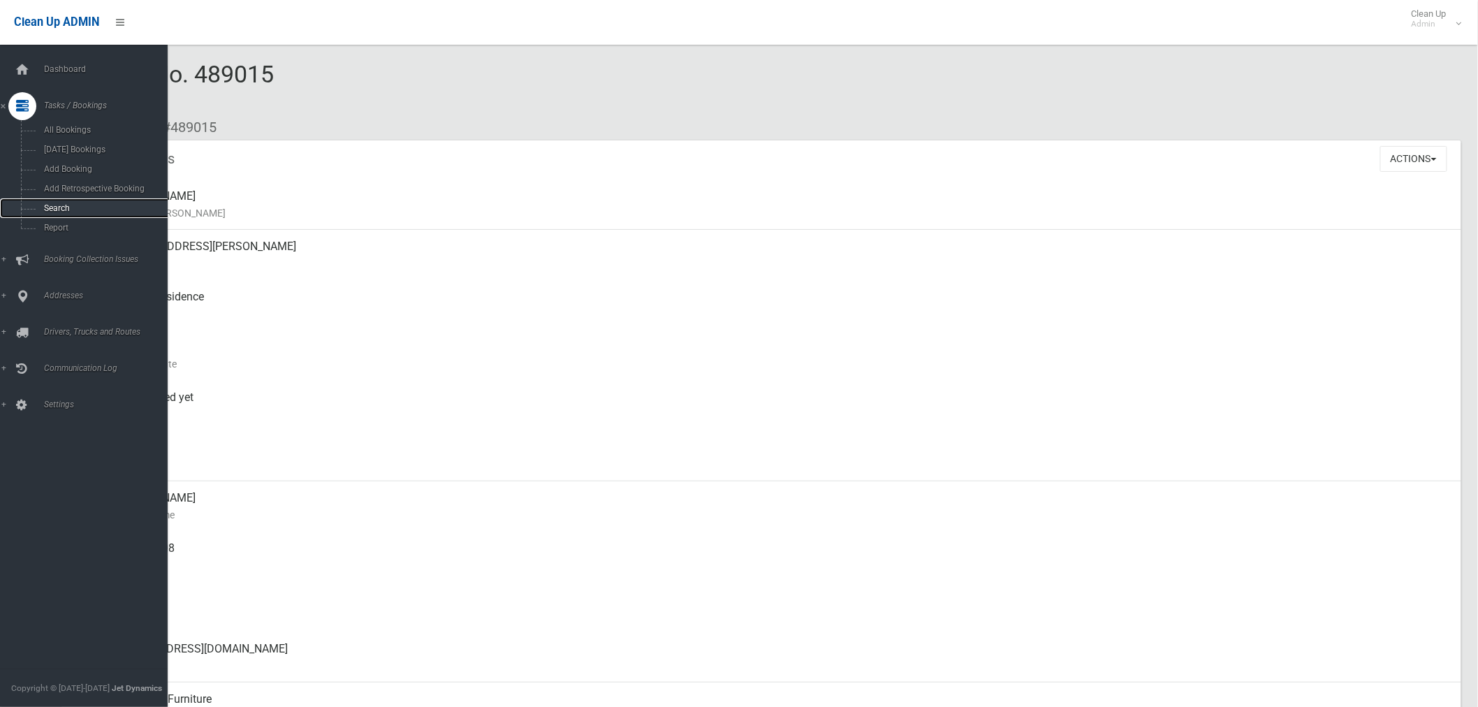
click at [65, 208] on span "Search" at bounding box center [104, 208] width 128 height 10
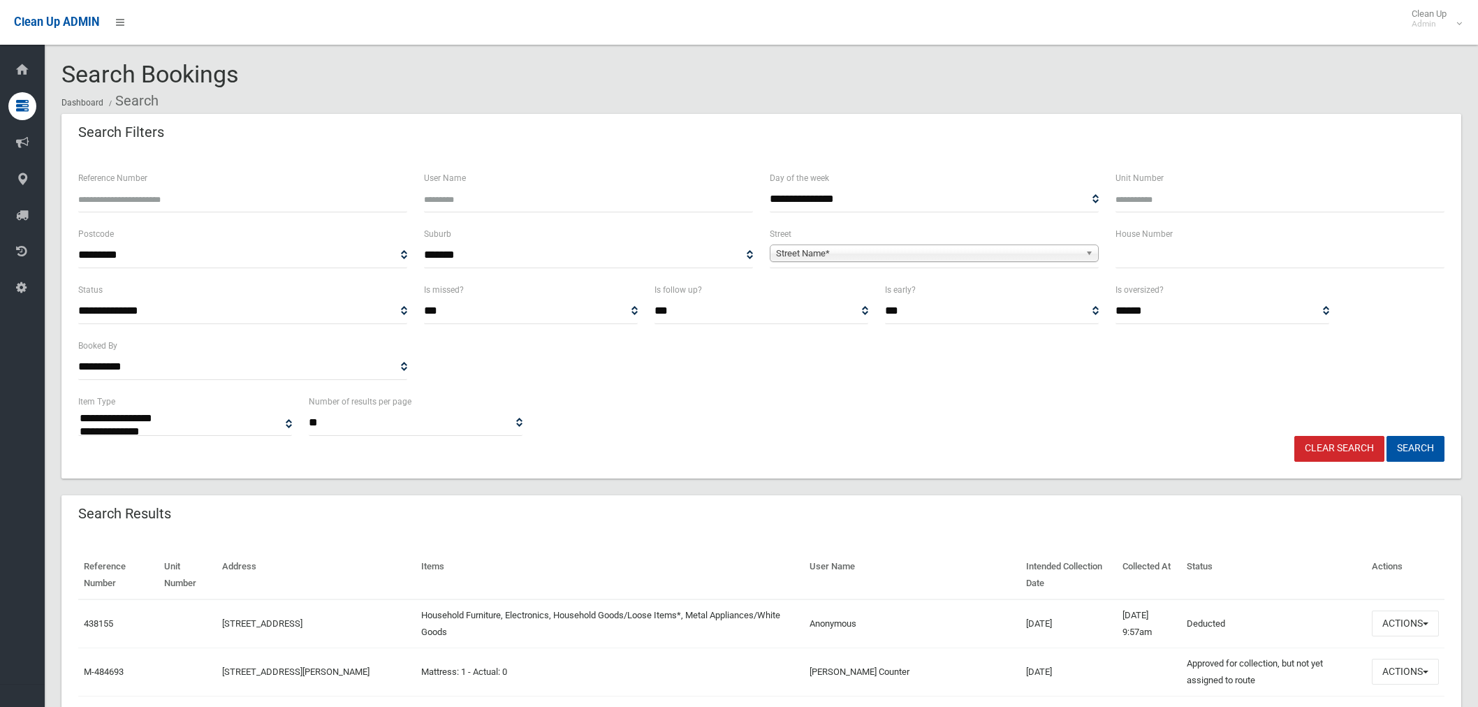
select select
